Goal: Transaction & Acquisition: Purchase product/service

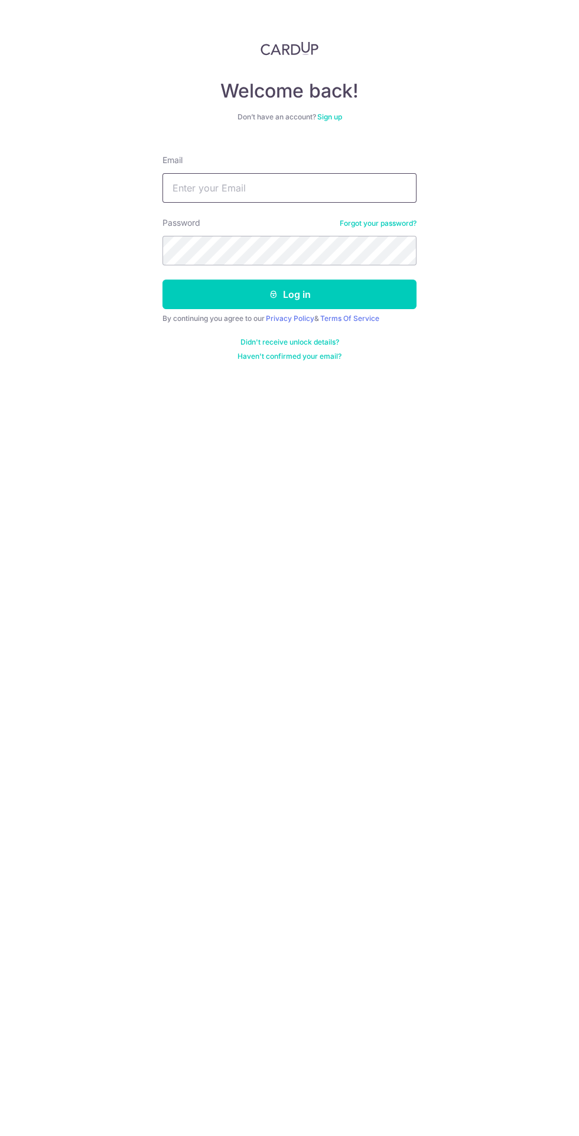
type input "[EMAIL_ADDRESS][DOMAIN_NAME]"
click at [162, 279] on button "Log in" at bounding box center [289, 294] width 254 height 30
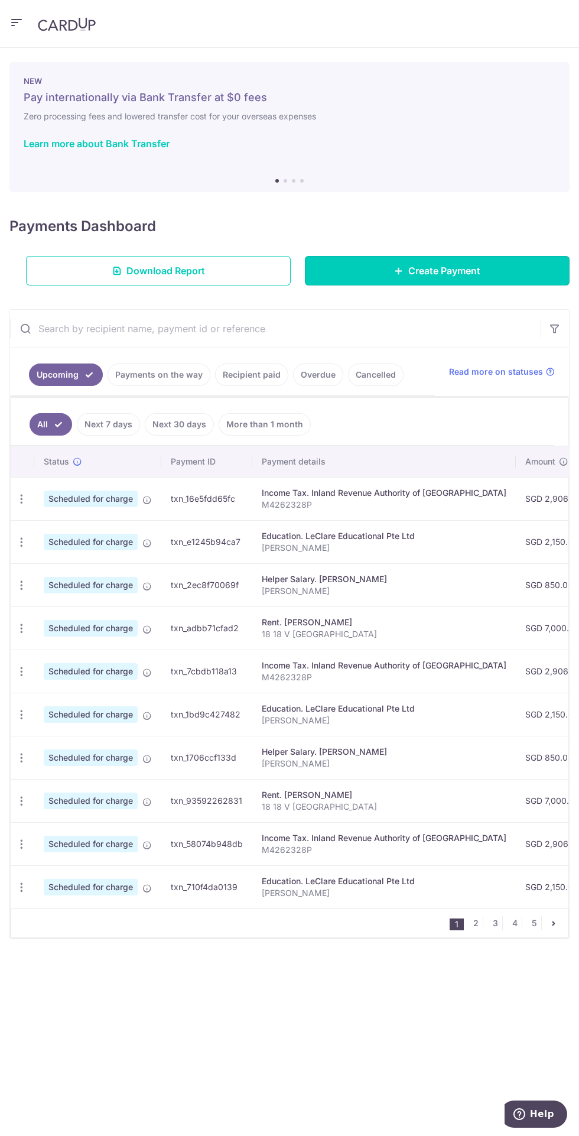
click at [457, 258] on link "Create Payment" at bounding box center [437, 271] width 265 height 30
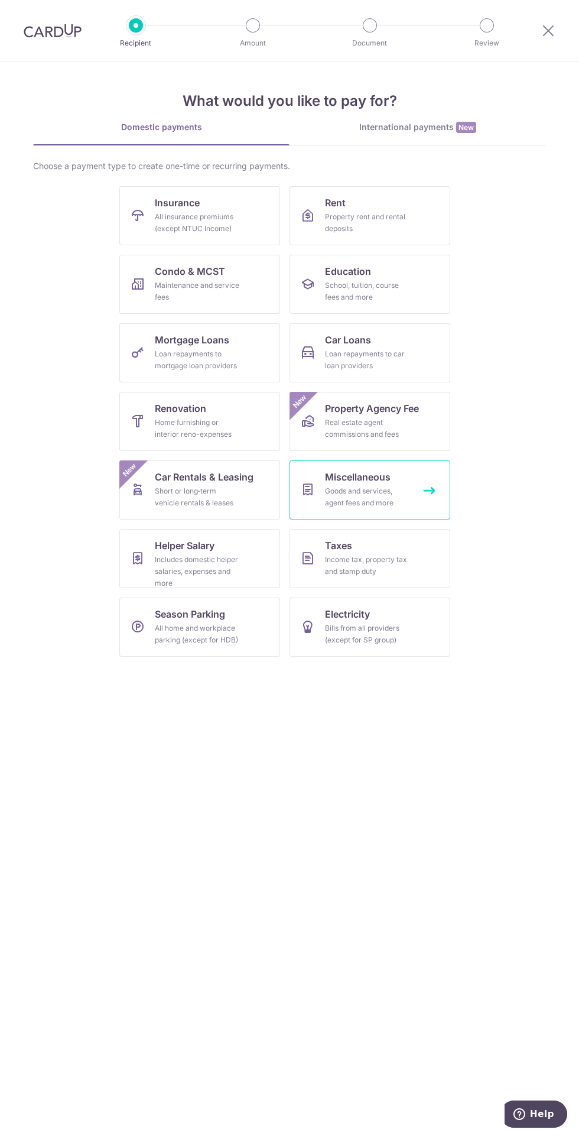
click at [406, 506] on div "Goods and services, agent fees and more" at bounding box center [367, 497] width 85 height 24
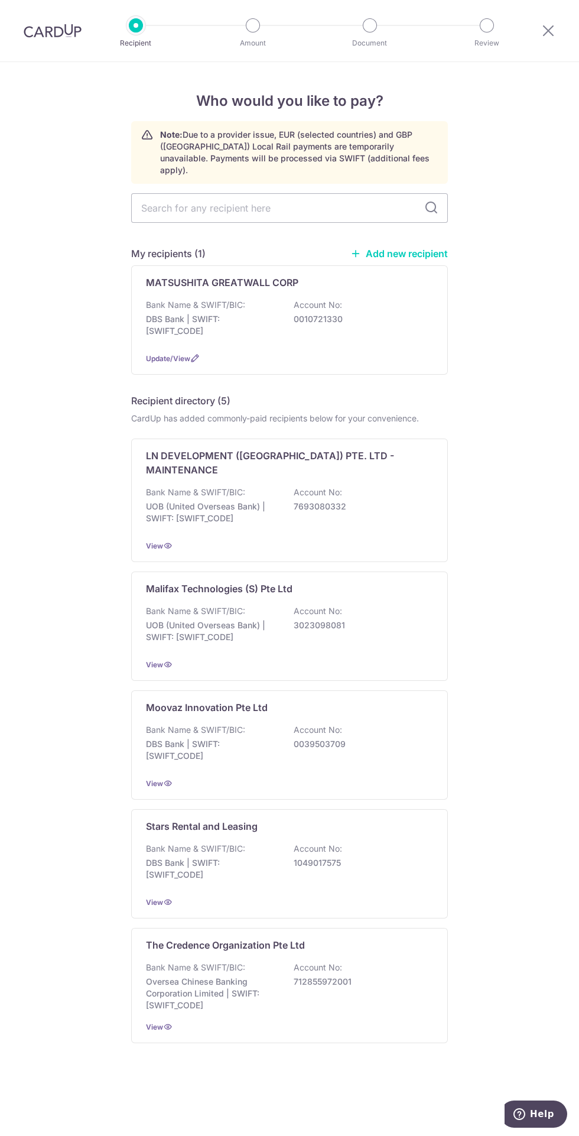
click at [391, 313] on p "0010721330" at bounding box center [360, 319] width 132 height 12
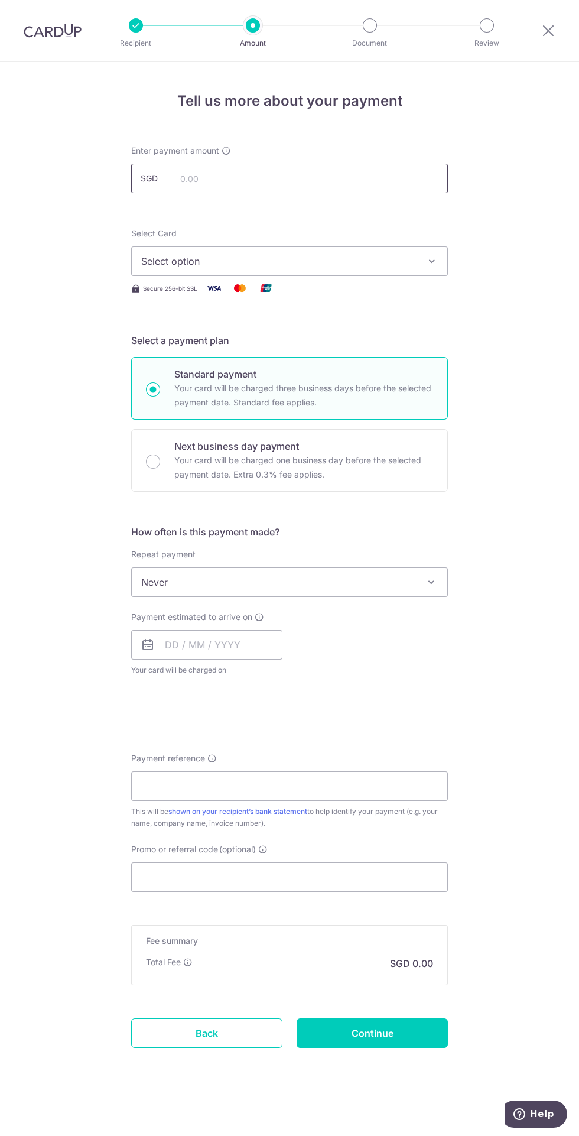
click at [380, 166] on input "text" at bounding box center [289, 179] width 317 height 30
click at [227, 647] on input "text" at bounding box center [206, 645] width 151 height 30
type input "2,165.00"
click at [181, 755] on link "6" at bounding box center [179, 752] width 19 height 19
type input "06/10/2025"
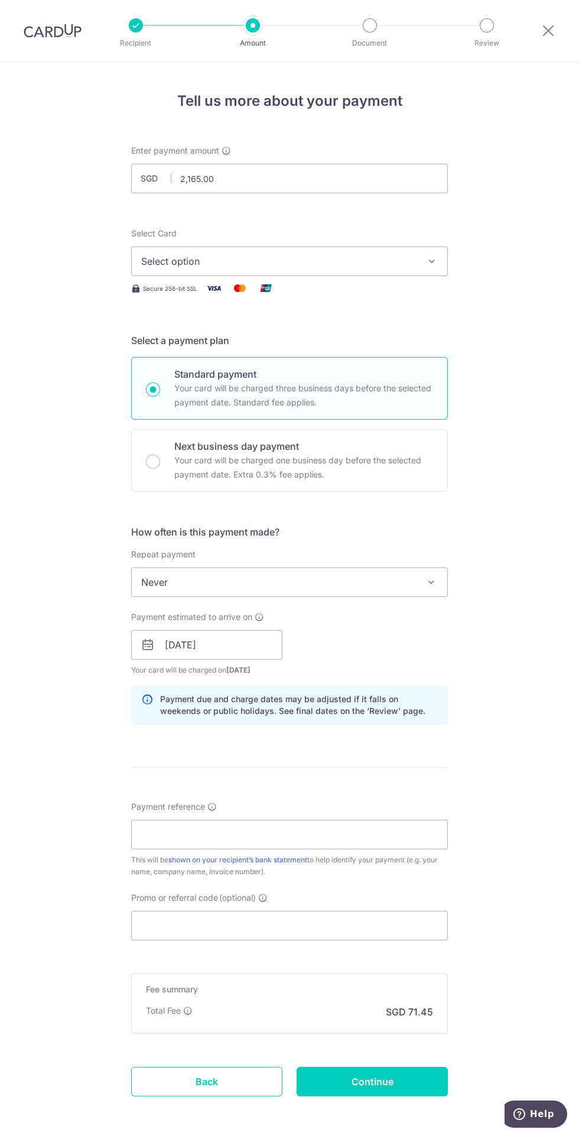
click at [473, 669] on div "Tell us more about your payment Enter payment amount SGD 2,165.00 2165.00 Selec…" at bounding box center [289, 623] width 579 height 1123
click at [380, 834] on input "Payment reference" at bounding box center [289, 834] width 317 height 30
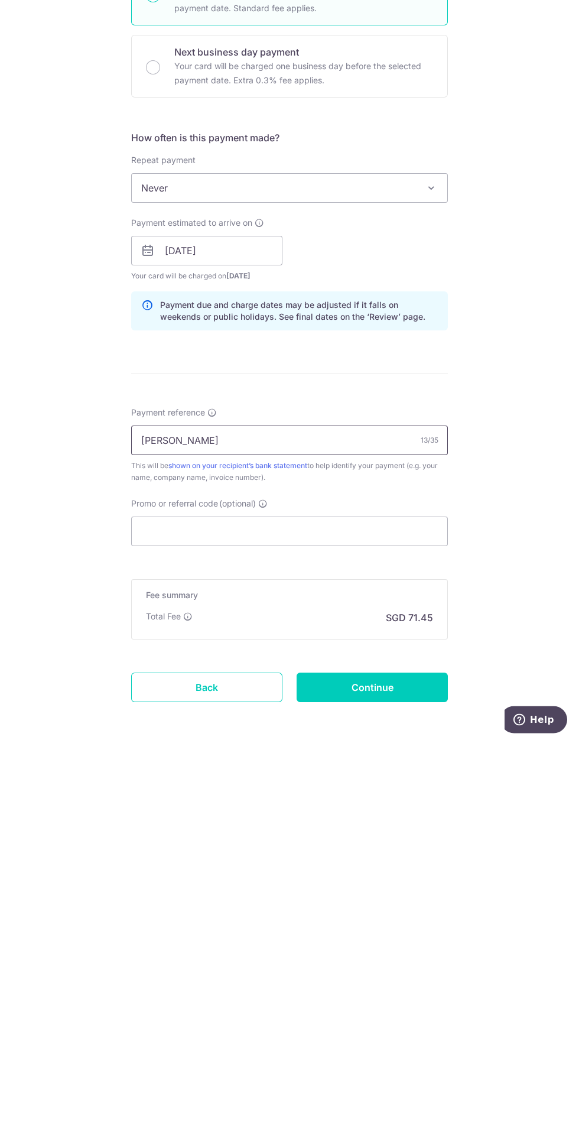
type input "[PERSON_NAME]"
click at [192, 1006] on icon at bounding box center [187, 1010] width 9 height 9
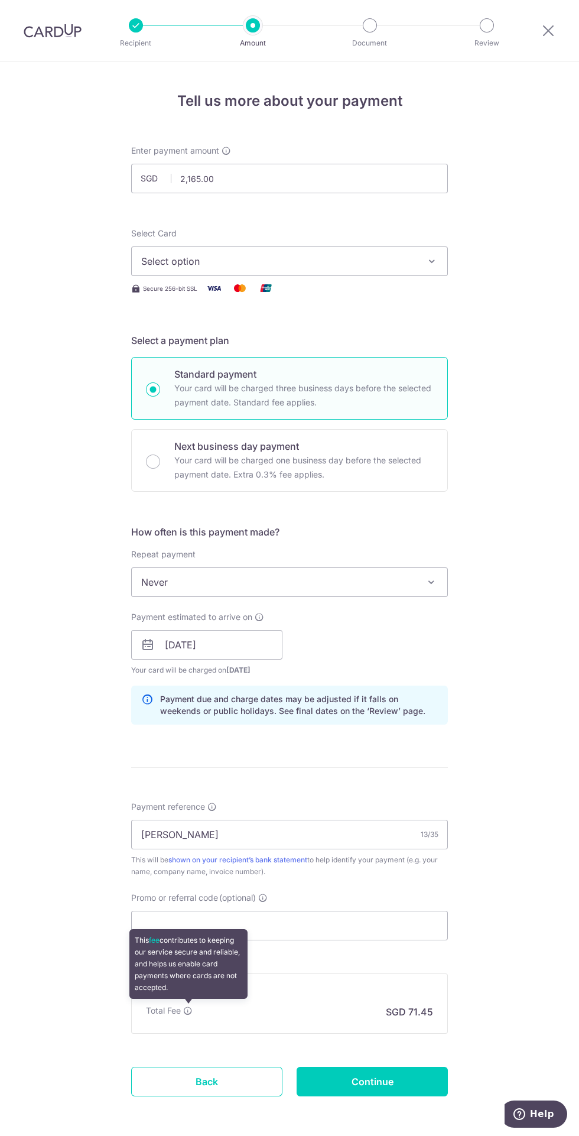
click at [444, 268] on button "Select option" at bounding box center [289, 261] width 317 height 30
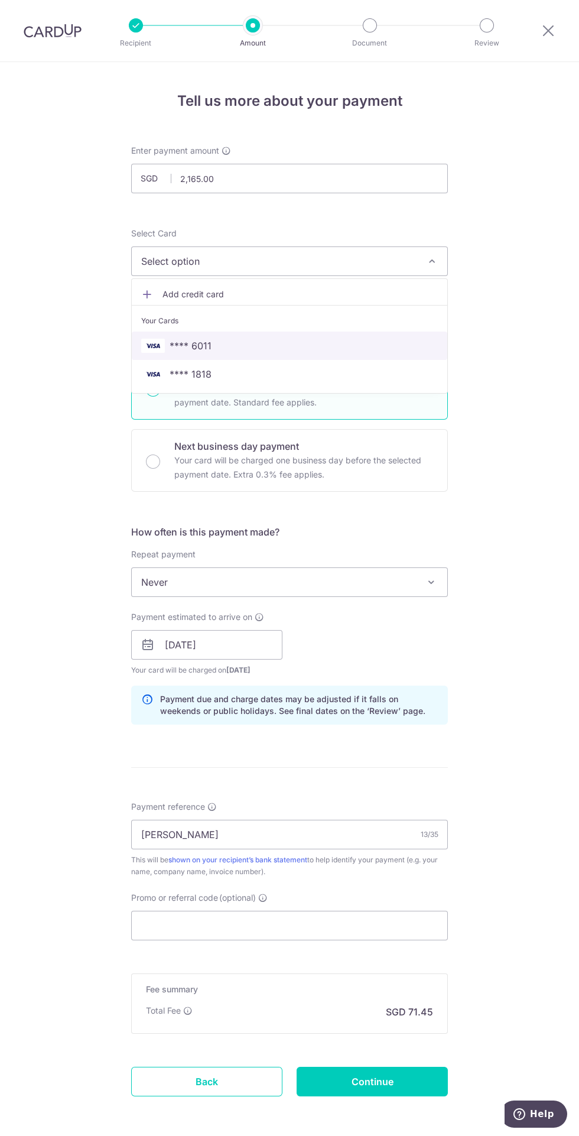
click at [229, 345] on span "**** 6011" at bounding box center [289, 346] width 297 height 14
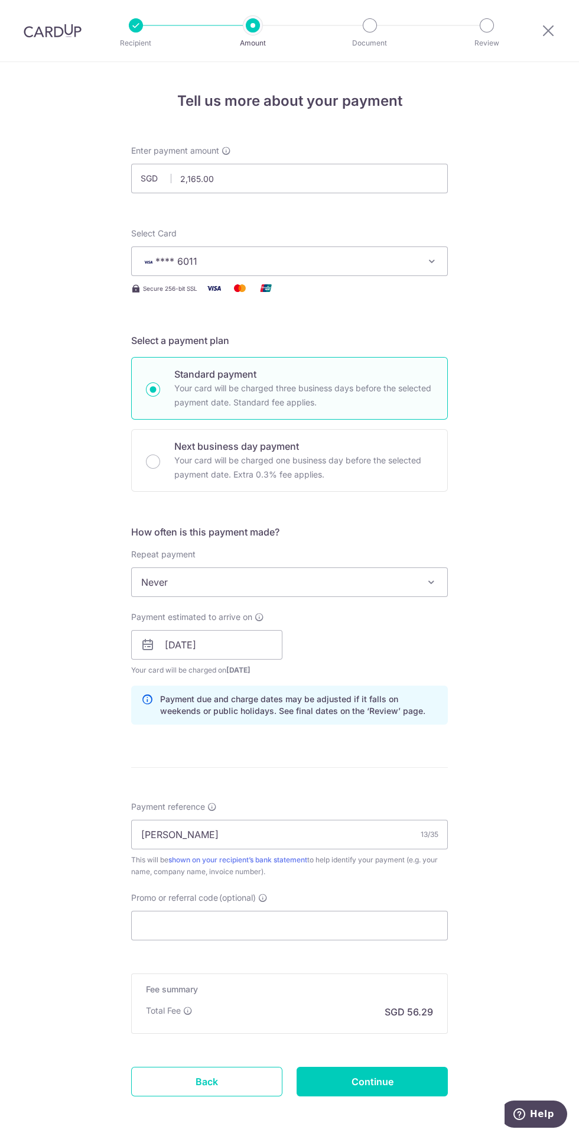
click at [413, 261] on span "**** 6011" at bounding box center [278, 261] width 275 height 14
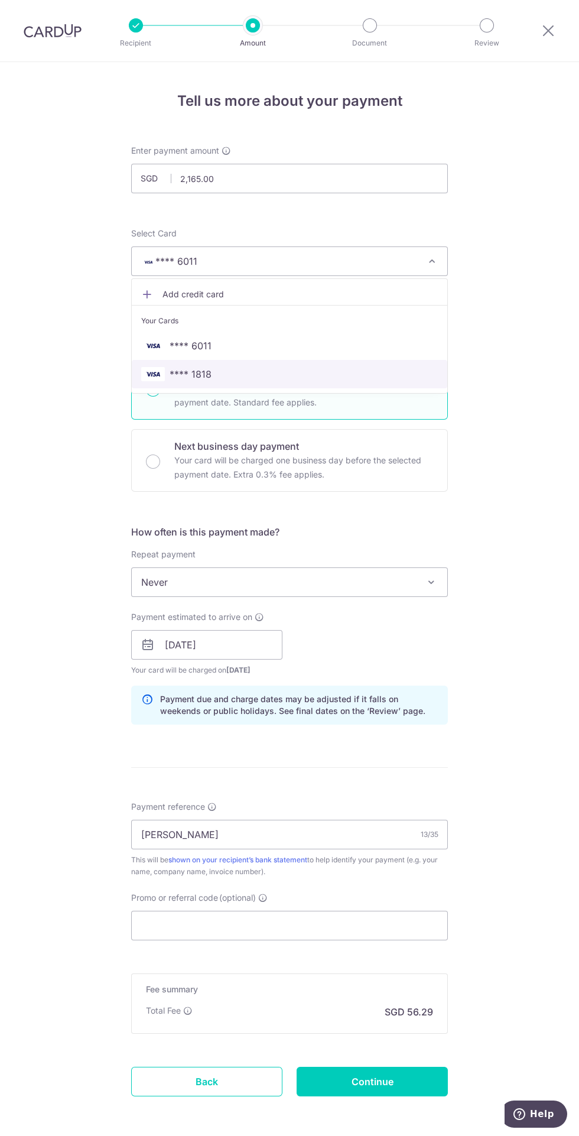
click at [272, 367] on span "**** 1818" at bounding box center [289, 374] width 297 height 14
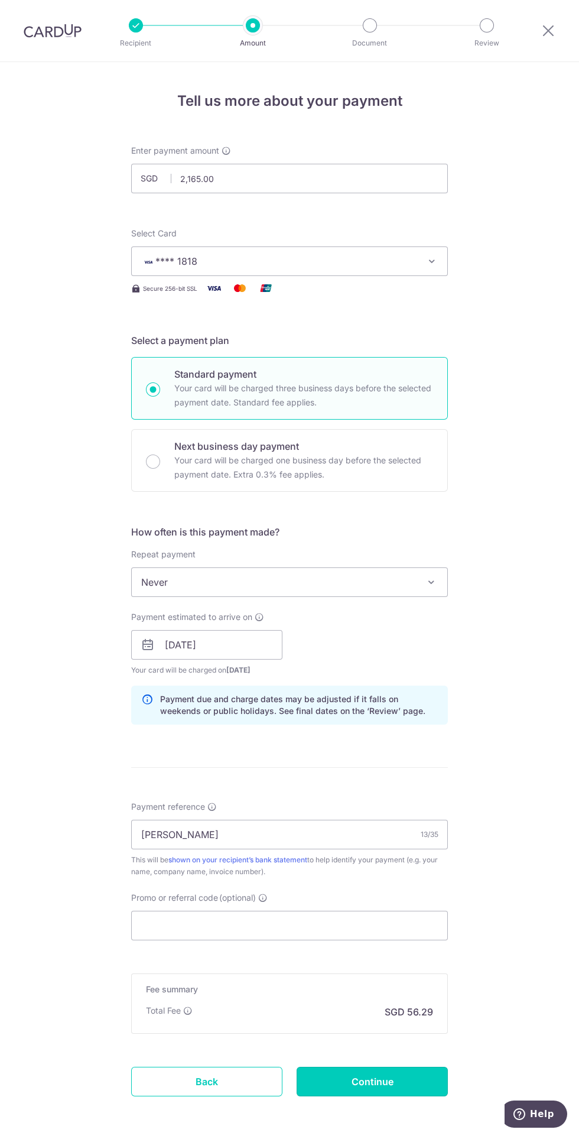
click at [404, 1080] on input "Continue" at bounding box center [372, 1081] width 151 height 30
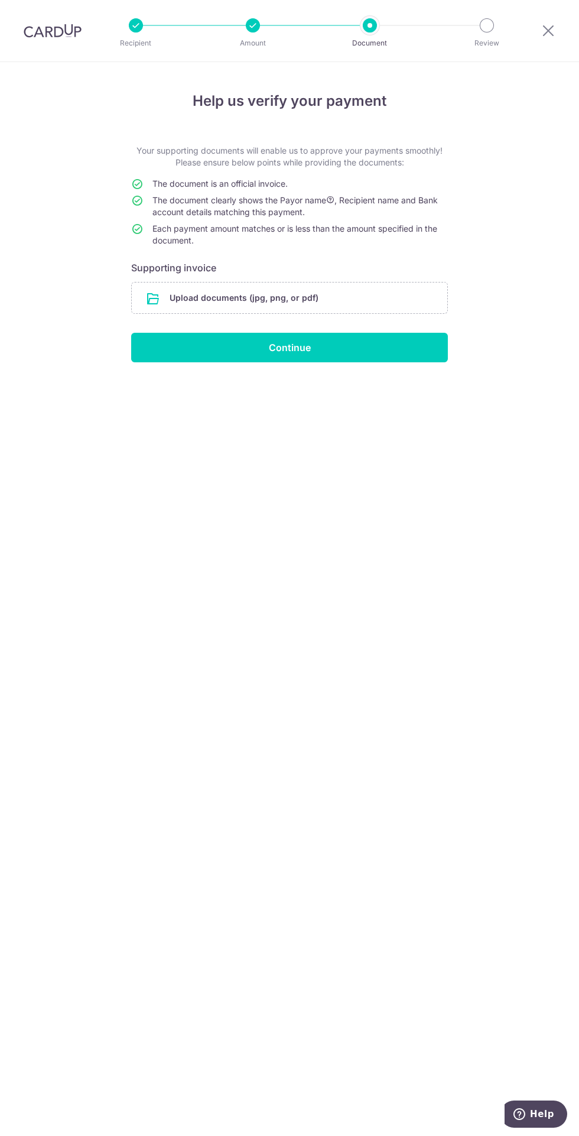
click at [329, 296] on input "file" at bounding box center [289, 297] width 315 height 31
click at [369, 288] on input "file" at bounding box center [289, 297] width 315 height 31
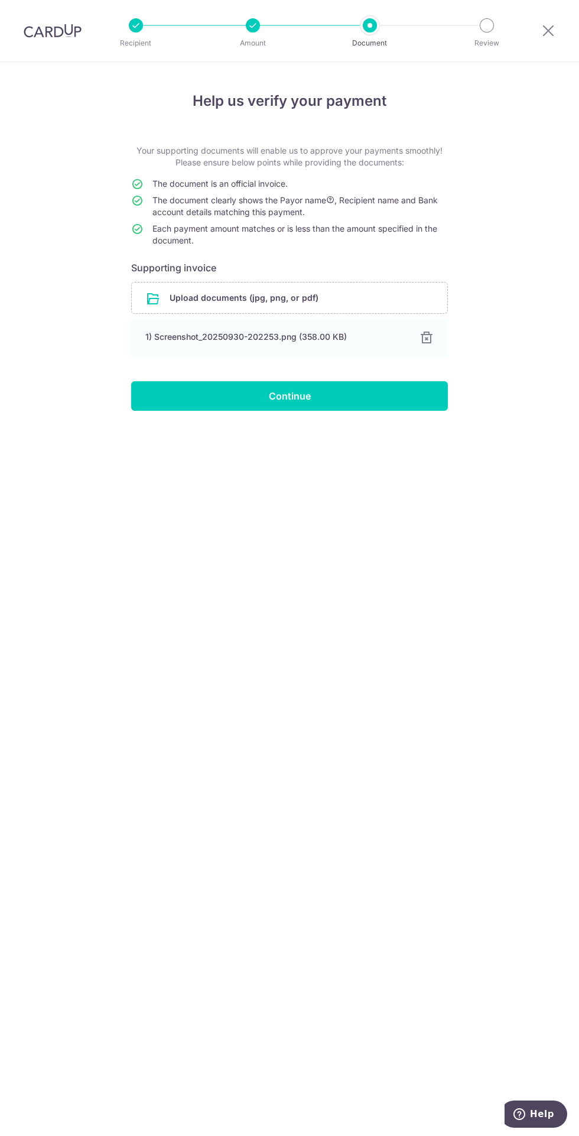
click at [345, 290] on input "file" at bounding box center [289, 297] width 315 height 31
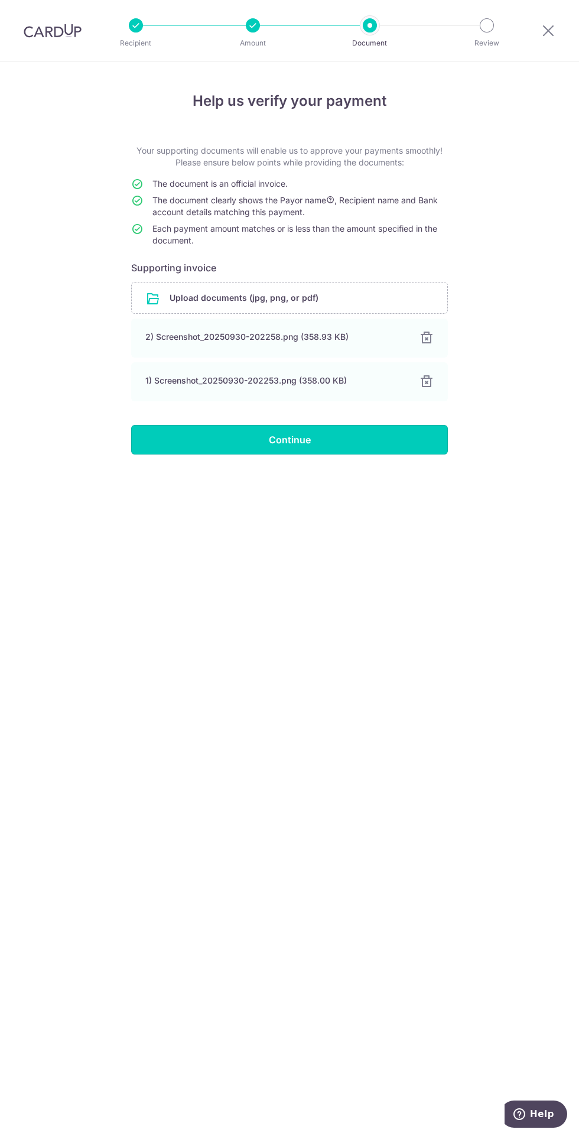
click at [375, 443] on input "Continue" at bounding box center [289, 440] width 317 height 30
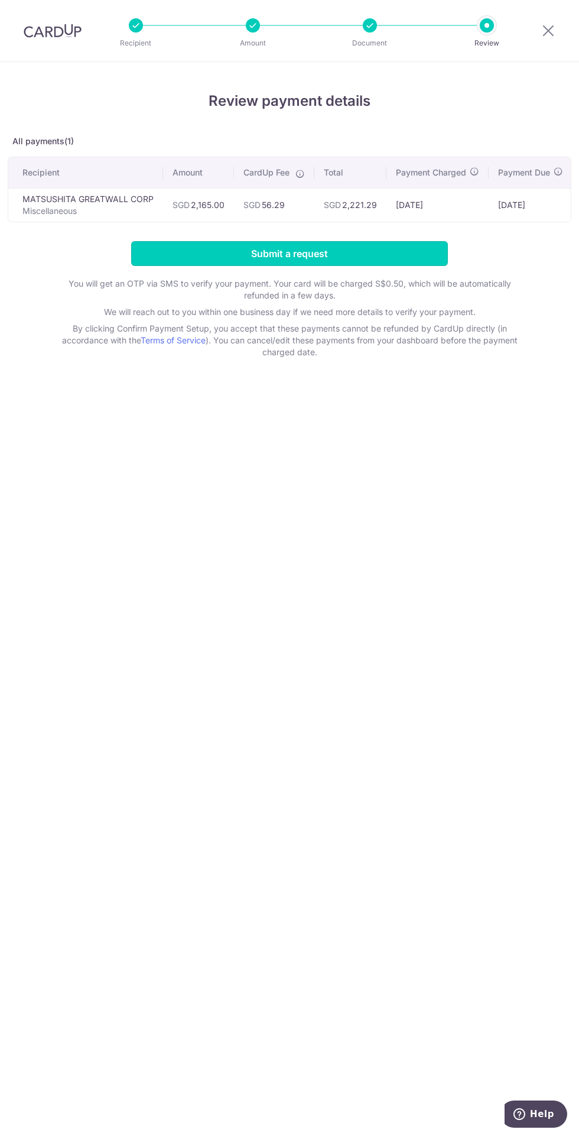
click at [387, 258] on input "Submit a request" at bounding box center [289, 253] width 317 height 25
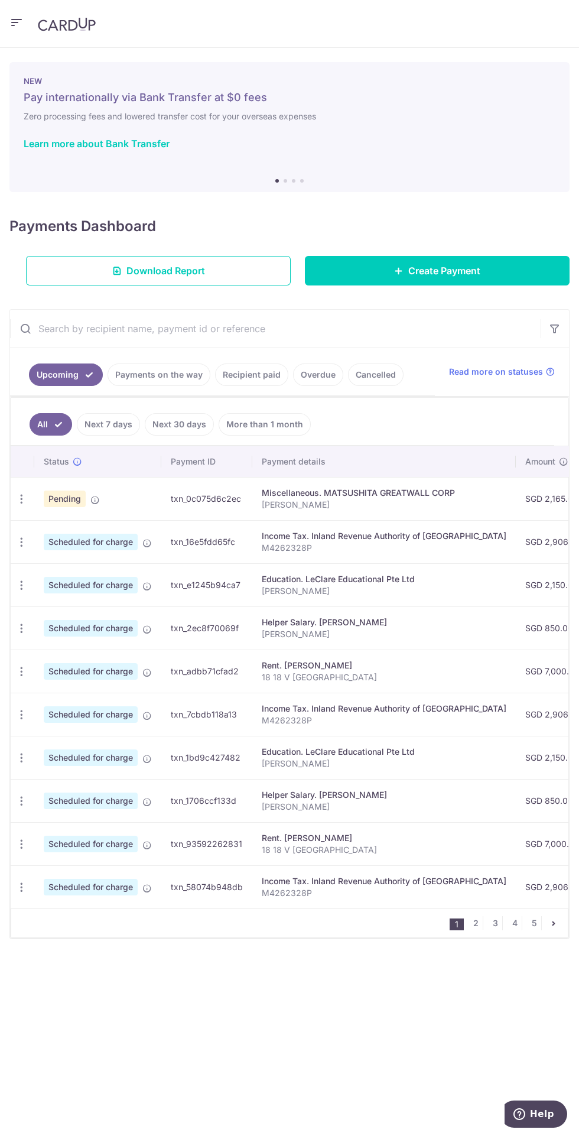
click at [415, 487] on div "Miscellaneous. MATSUSHITA GREATWALL CORP" at bounding box center [384, 493] width 245 height 12
click at [409, 487] on div "Miscellaneous. MATSUSHITA GREATWALL CORP" at bounding box center [384, 493] width 245 height 12
click at [23, 498] on icon "button" at bounding box center [21, 499] width 12 height 12
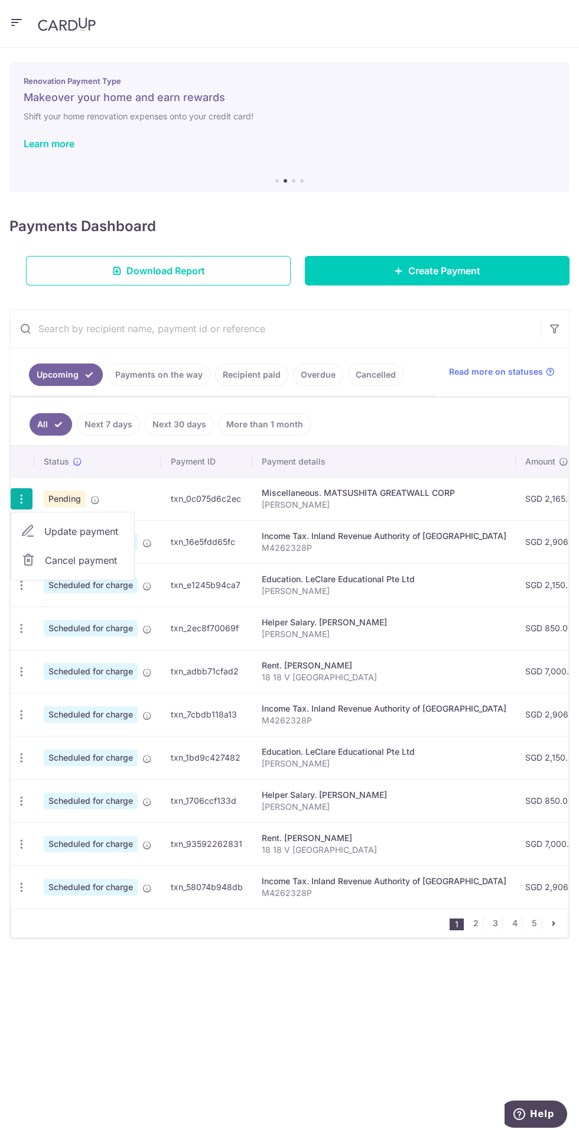
click at [395, 1004] on div at bounding box center [289, 568] width 579 height 1136
